Goal: Find specific page/section: Find specific page/section

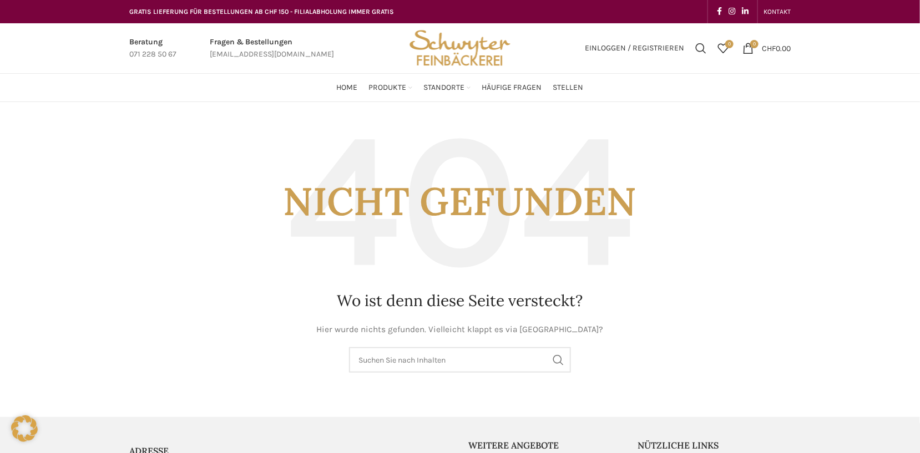
click at [452, 52] on img "Site logo" at bounding box center [460, 48] width 109 height 50
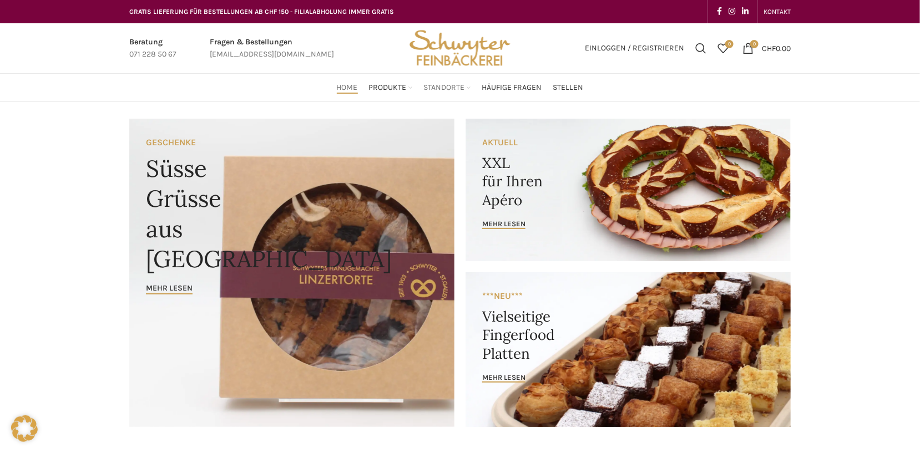
click at [449, 85] on span "Standorte" at bounding box center [444, 88] width 41 height 11
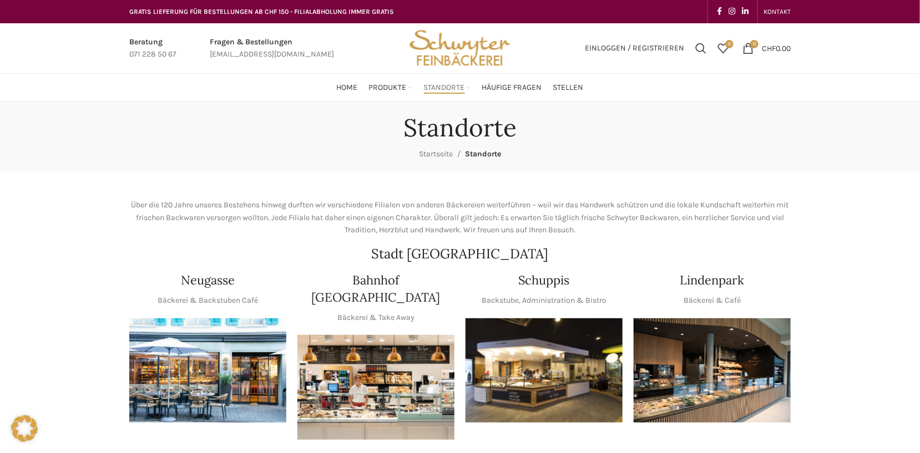
click at [750, 375] on img at bounding box center [712, 371] width 157 height 105
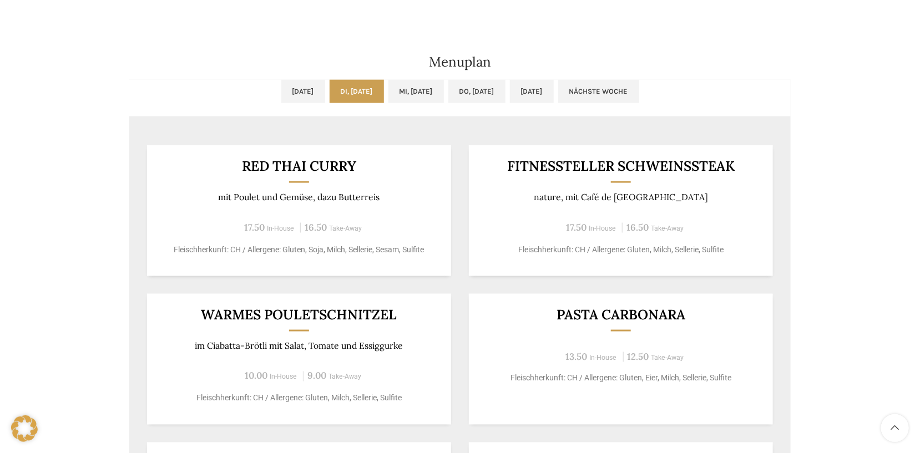
scroll to position [609, 0]
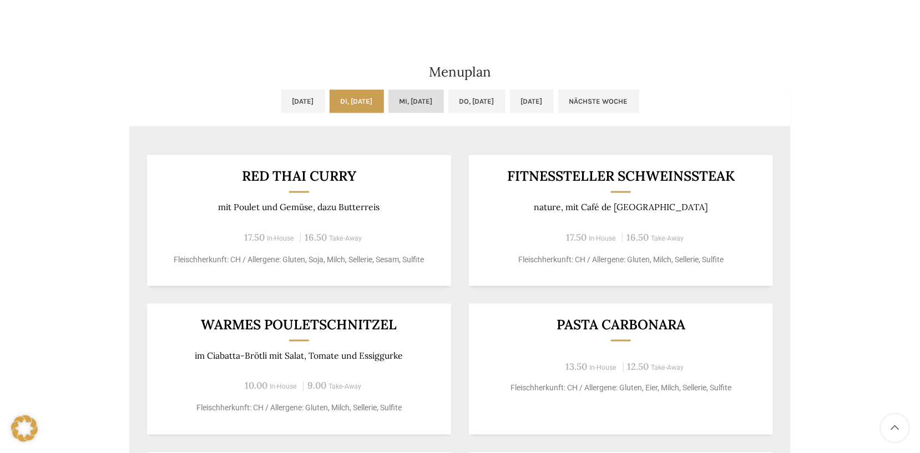
click at [443, 106] on link "Mi, 03.09.2025" at bounding box center [417, 101] width 56 height 23
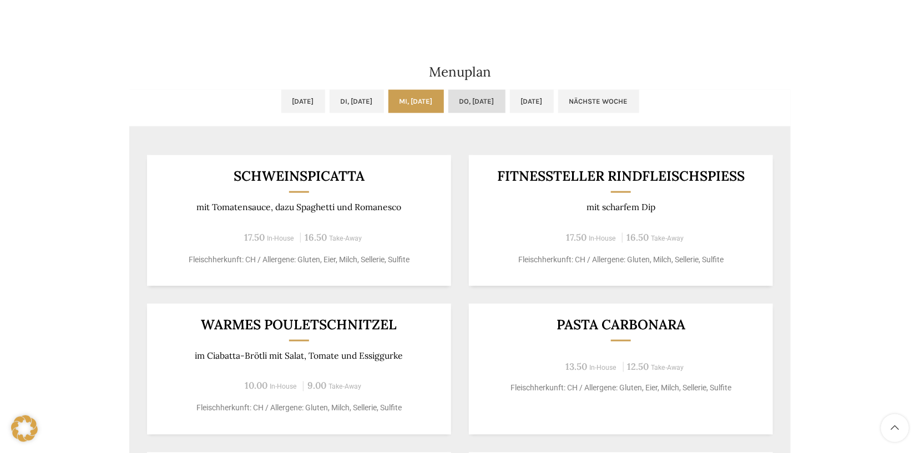
click at [477, 103] on link "Do, 04.09.2025" at bounding box center [476, 101] width 57 height 23
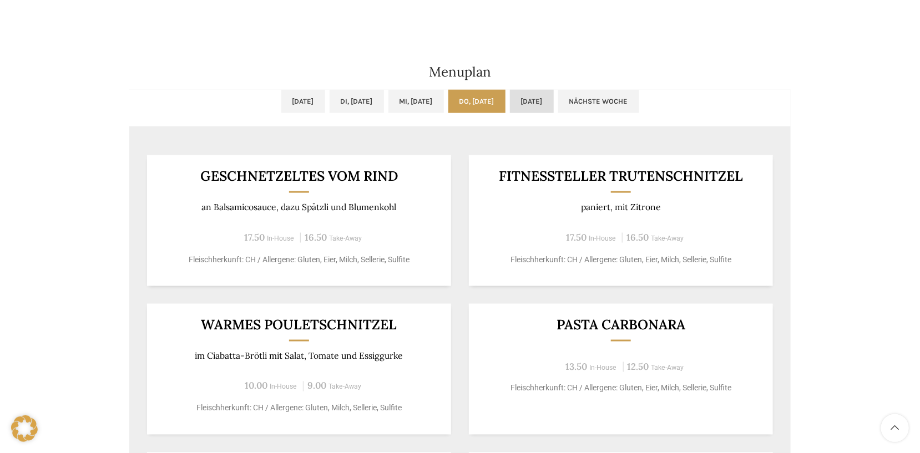
click at [554, 104] on link "Fr, 05.09.2025" at bounding box center [532, 101] width 44 height 23
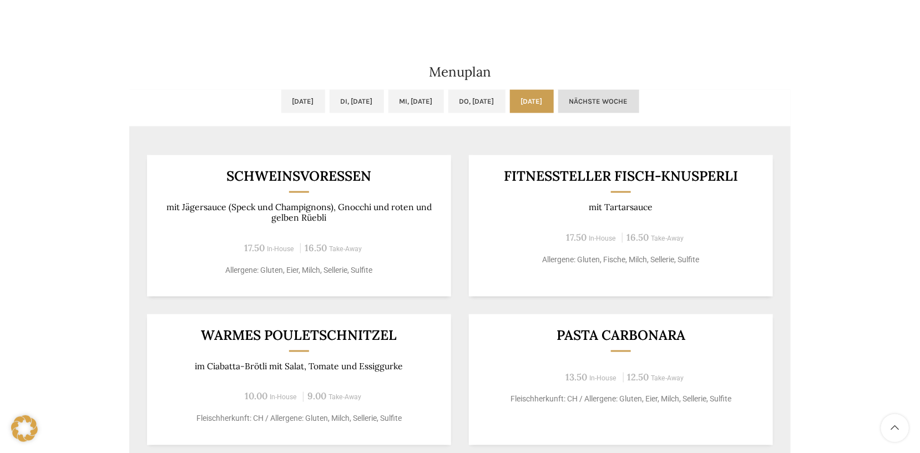
click at [632, 101] on link "Nächste Woche" at bounding box center [598, 101] width 81 height 23
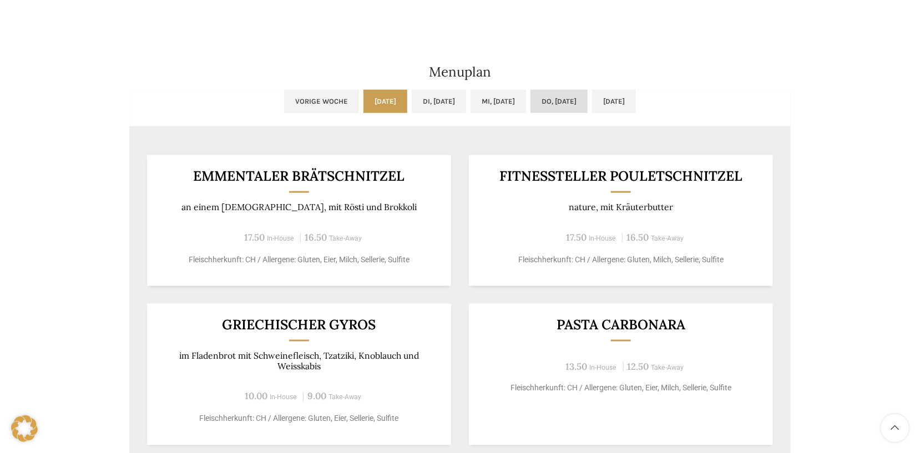
click at [572, 108] on link "Do, 11.09.2025" at bounding box center [559, 101] width 57 height 23
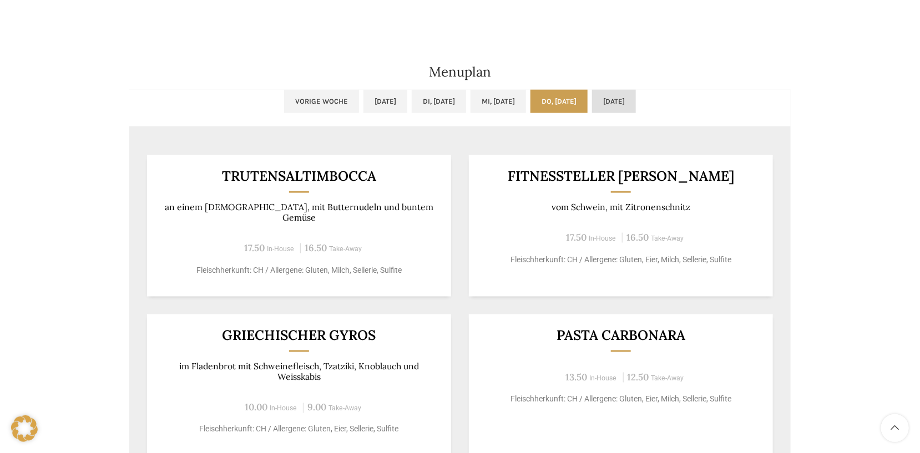
click at [636, 103] on link "Fr, 12.09.2025" at bounding box center [614, 101] width 44 height 23
